Goal: Task Accomplishment & Management: Use online tool/utility

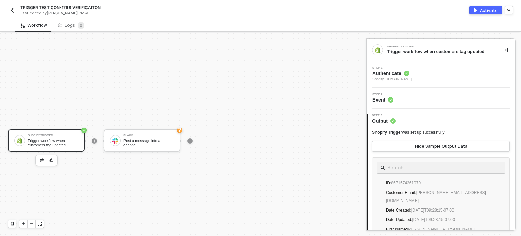
scroll to position [12, 0]
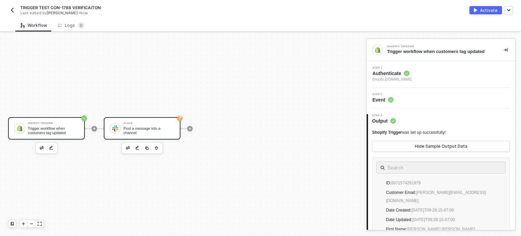
click at [152, 129] on div "Post a message into a channel" at bounding box center [149, 130] width 51 height 8
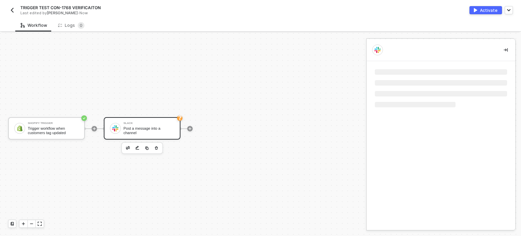
click at [153, 131] on div "Post a message into a channel" at bounding box center [149, 130] width 51 height 8
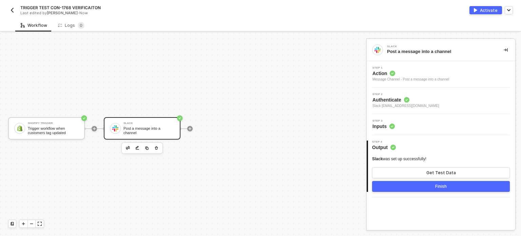
click at [381, 127] on span "Inputs" at bounding box center [384, 126] width 22 height 7
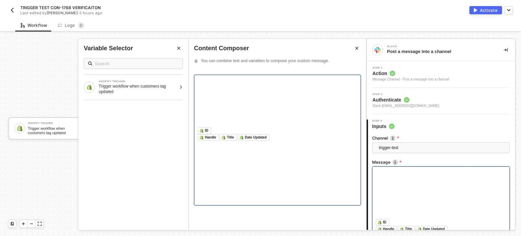
click at [253, 118] on div at bounding box center [278, 102] width 160 height 49
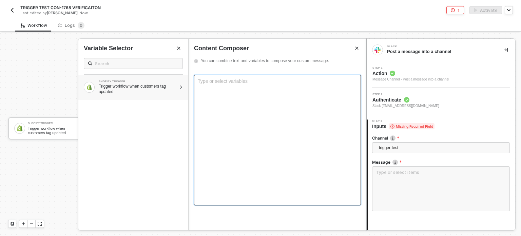
click at [171, 88] on div "Trigger workflow when customers tag updated" at bounding box center [138, 88] width 78 height 11
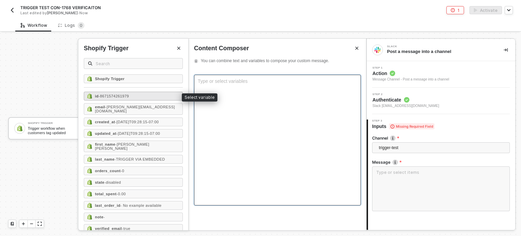
click at [130, 98] on div "id - 8671574261979" at bounding box center [133, 96] width 99 height 9
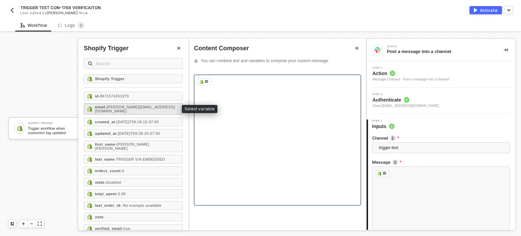
click at [143, 106] on span "- hanna+ui23@runalloy.com" at bounding box center [135, 109] width 80 height 8
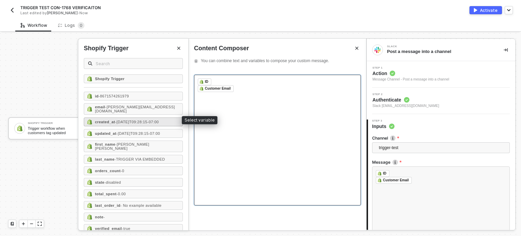
click at [137, 120] on span "- 2025-09-15T09:28:15-07:00" at bounding box center [137, 122] width 44 height 4
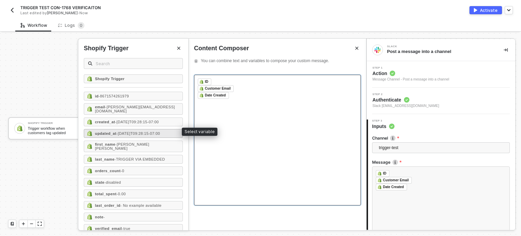
click at [133, 131] on span "- 2025-09-15T09:28:15-07:00" at bounding box center [138, 133] width 44 height 4
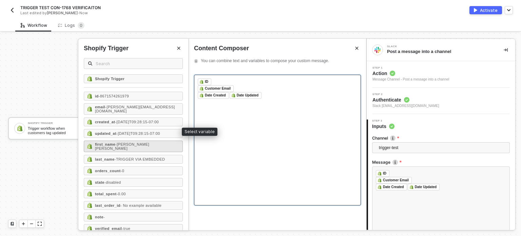
click at [133, 142] on span "- Maria Hanna Graciana" at bounding box center [122, 146] width 54 height 8
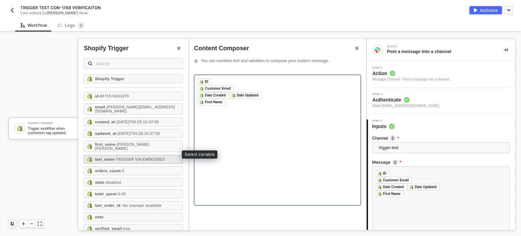
click at [130, 157] on span "- TRIGGER VIA EMBEDDED" at bounding box center [140, 159] width 51 height 4
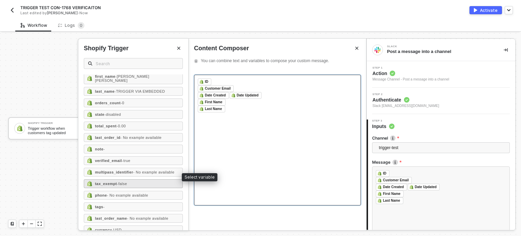
scroll to position [168, 0]
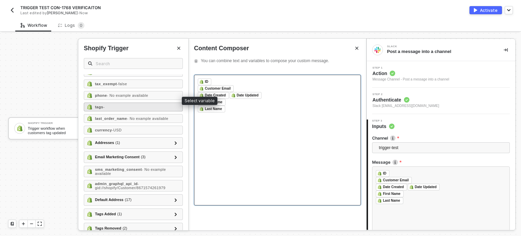
click at [122, 102] on div "tags -" at bounding box center [133, 106] width 99 height 9
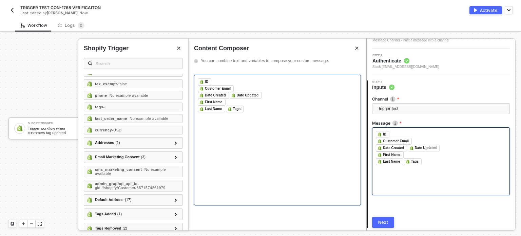
scroll to position [63, 0]
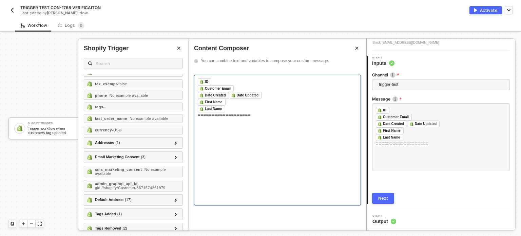
click at [101, 105] on strong "tags" at bounding box center [99, 107] width 8 height 4
click at [382, 198] on div "Next" at bounding box center [383, 197] width 10 height 5
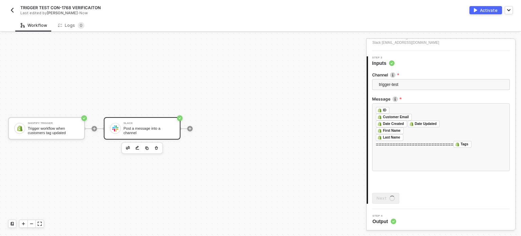
click at [484, 11] on div "Activate" at bounding box center [489, 10] width 18 height 6
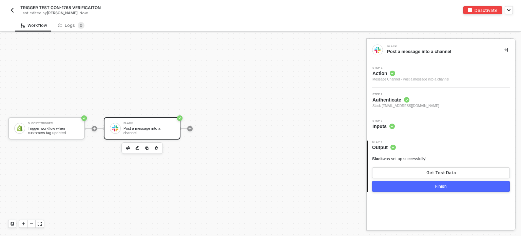
scroll to position [0, 0]
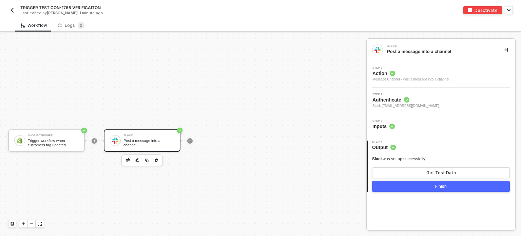
scroll to position [12, 0]
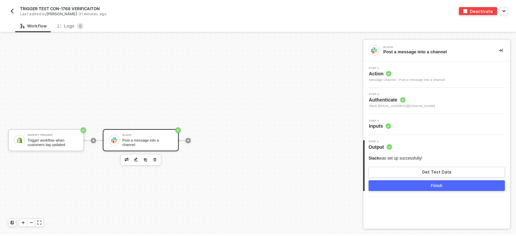
scroll to position [12, 0]
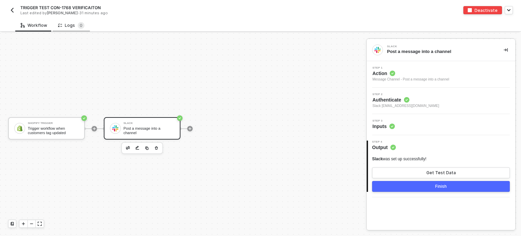
click at [72, 27] on div "Logs 0" at bounding box center [71, 25] width 26 height 7
